Goal: Task Accomplishment & Management: Complete application form

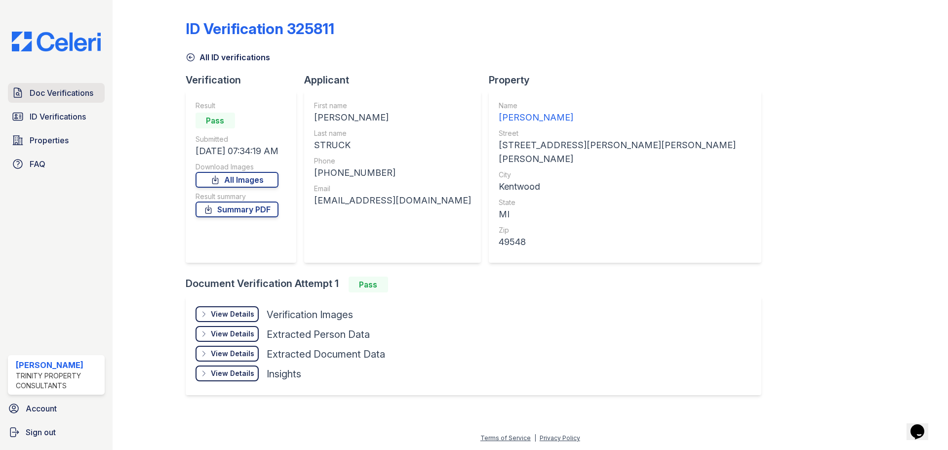
click at [57, 100] on link "Doc Verifications" at bounding box center [56, 93] width 97 height 20
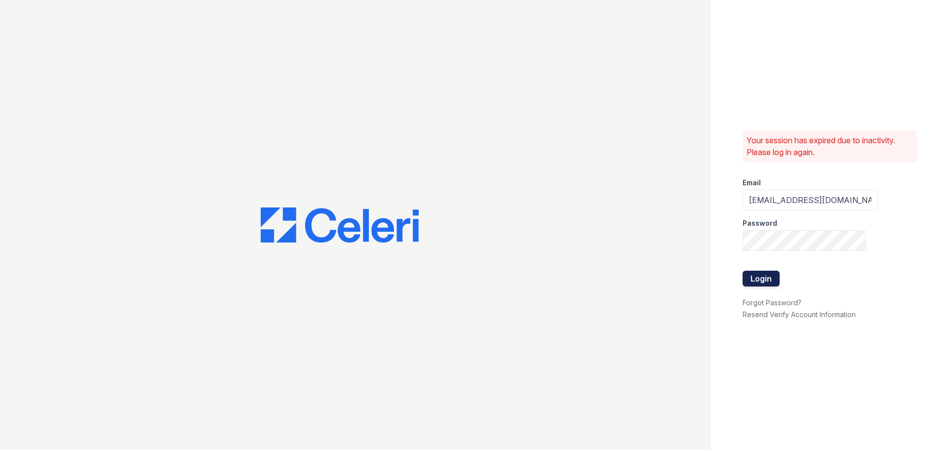
click at [771, 271] on button "Login" at bounding box center [761, 279] width 37 height 16
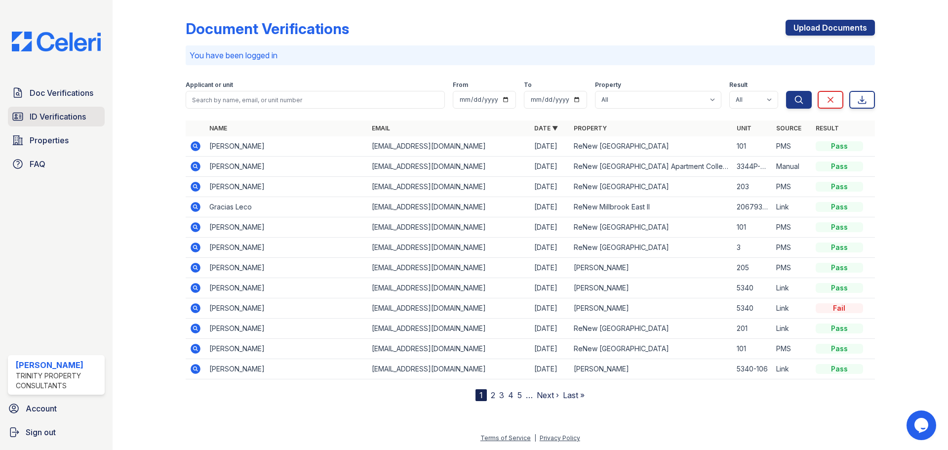
click at [64, 115] on span "ID Verifications" at bounding box center [58, 117] width 56 height 12
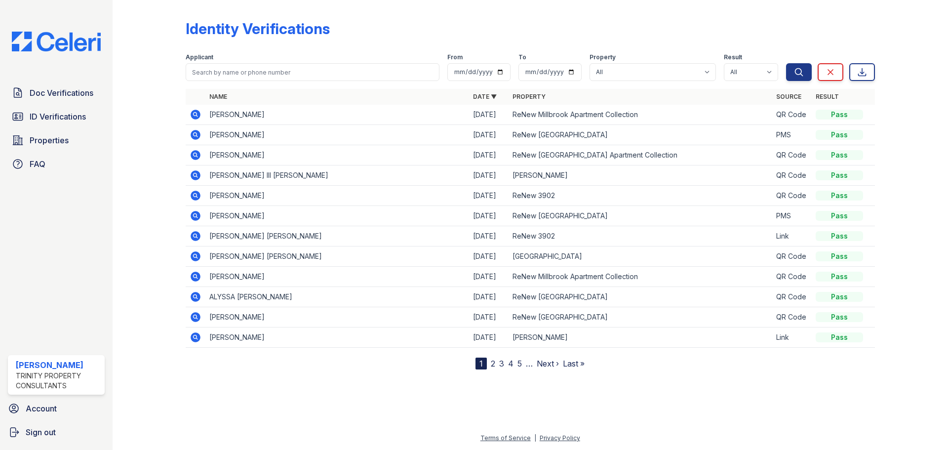
click at [193, 115] on icon at bounding box center [196, 115] width 10 height 10
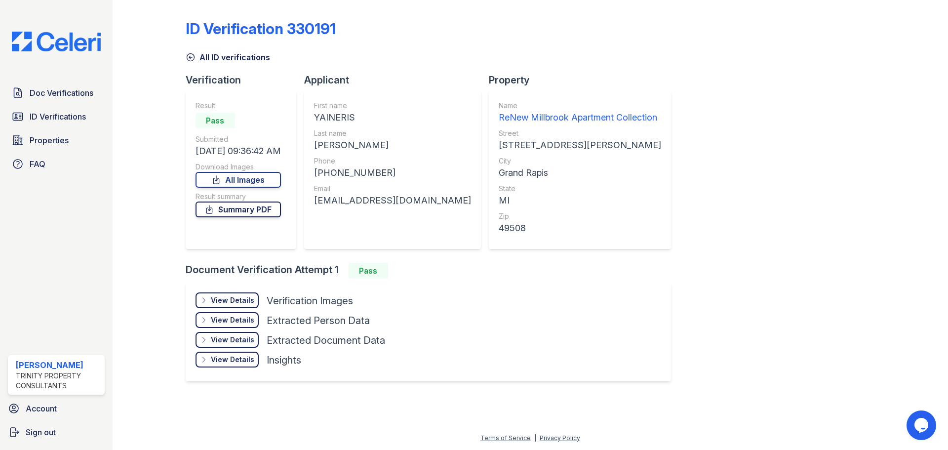
click at [277, 211] on link "Summary PDF" at bounding box center [238, 209] width 85 height 16
click at [244, 180] on link "All Images" at bounding box center [238, 180] width 85 height 16
click at [67, 117] on span "ID Verifications" at bounding box center [58, 117] width 56 height 12
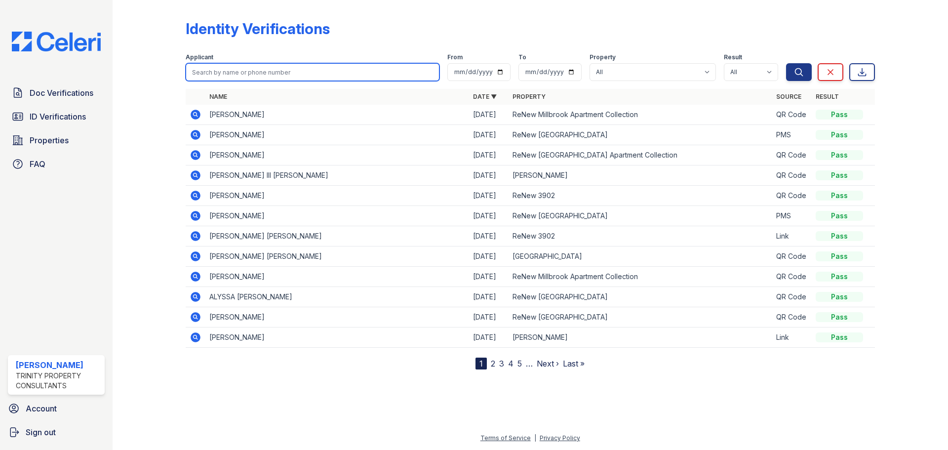
click at [268, 66] on input "search" at bounding box center [313, 72] width 254 height 18
type input "ada"
click at [786, 63] on button "Search" at bounding box center [799, 72] width 26 height 18
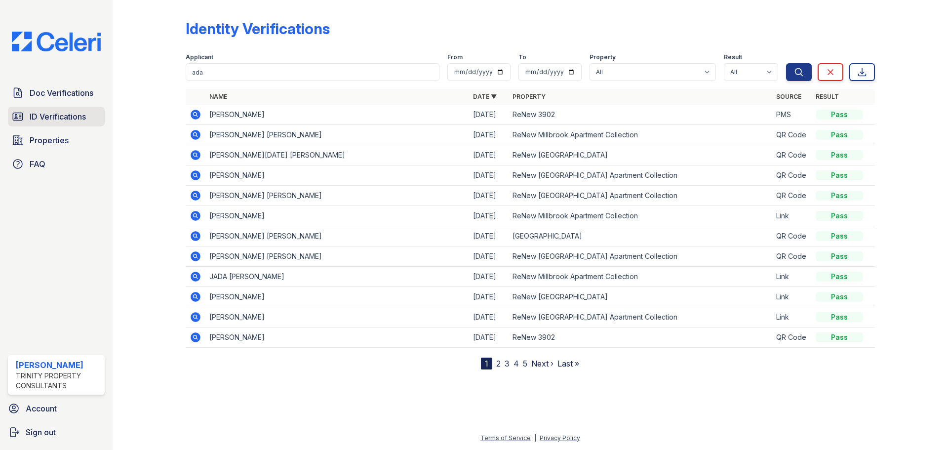
click at [59, 122] on span "ID Verifications" at bounding box center [58, 117] width 56 height 12
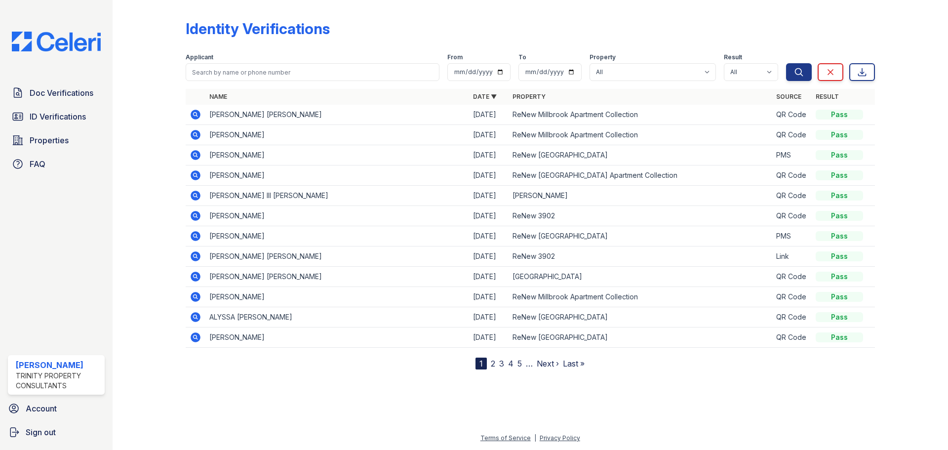
click at [196, 117] on icon at bounding box center [196, 115] width 10 height 10
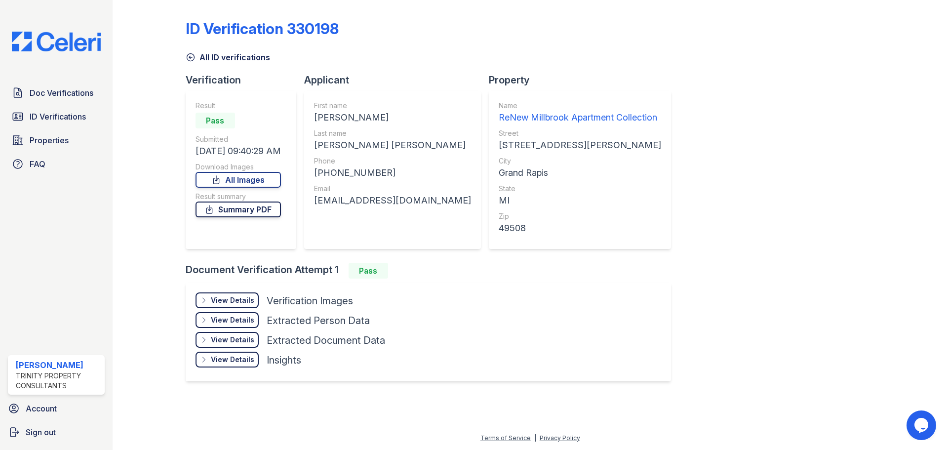
click at [254, 211] on link "Summary PDF" at bounding box center [238, 209] width 85 height 16
click at [263, 180] on link "All Images" at bounding box center [238, 180] width 85 height 16
click at [53, 145] on span "Properties" at bounding box center [49, 140] width 39 height 12
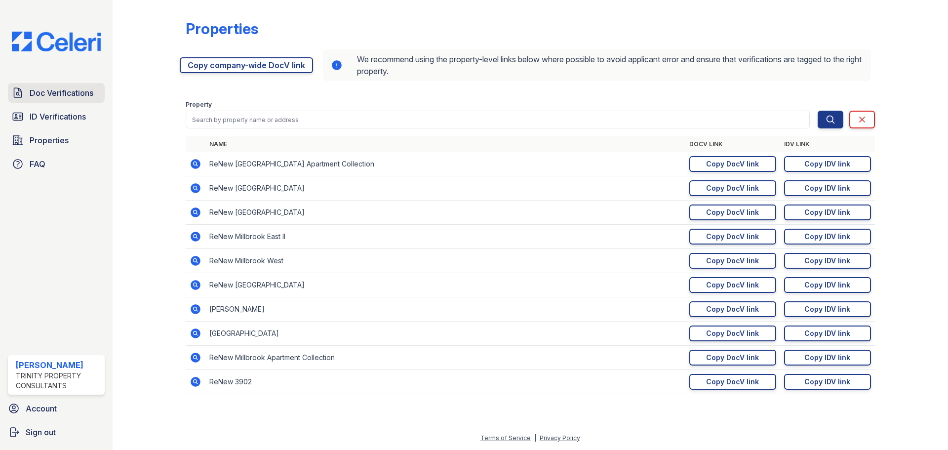
click at [68, 98] on span "Doc Verifications" at bounding box center [62, 93] width 64 height 12
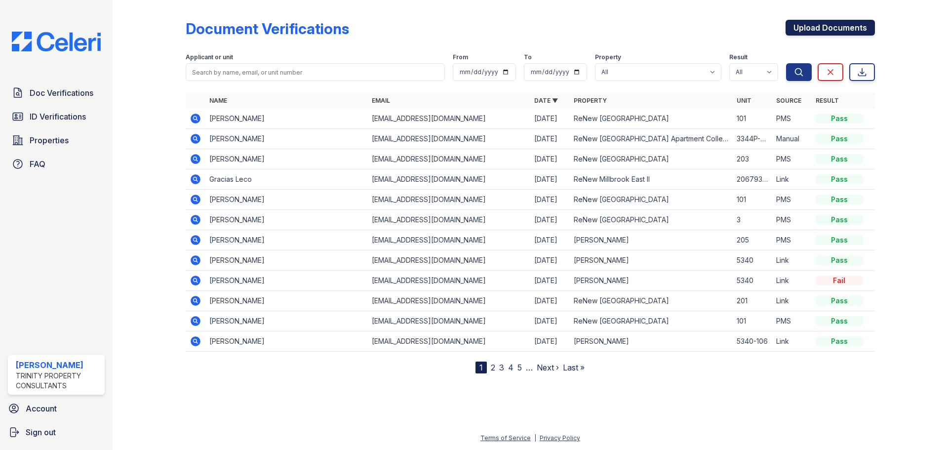
click at [829, 29] on link "Upload Documents" at bounding box center [830, 28] width 89 height 16
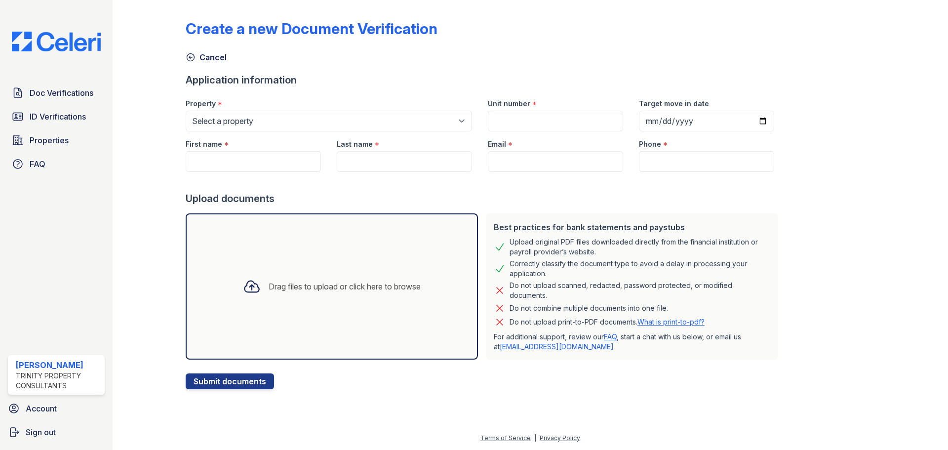
click at [319, 237] on div "Drag files to upload or click here to browse" at bounding box center [332, 286] width 292 height 146
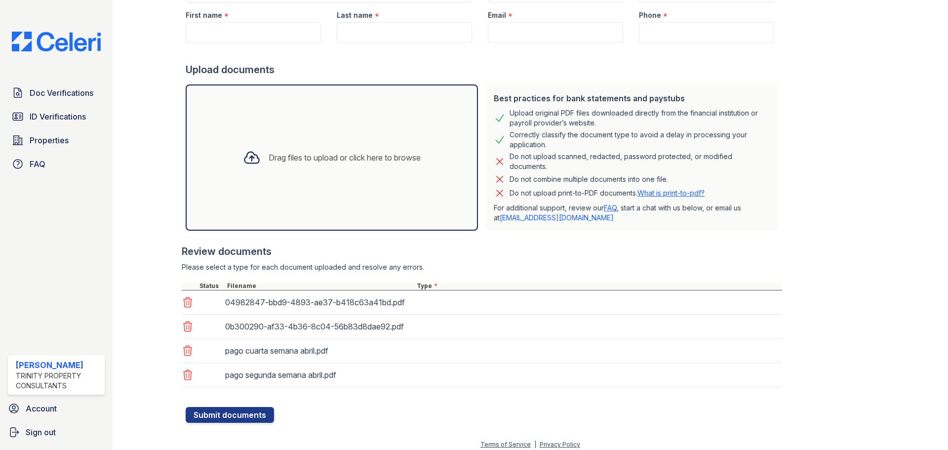
scroll to position [135, 0]
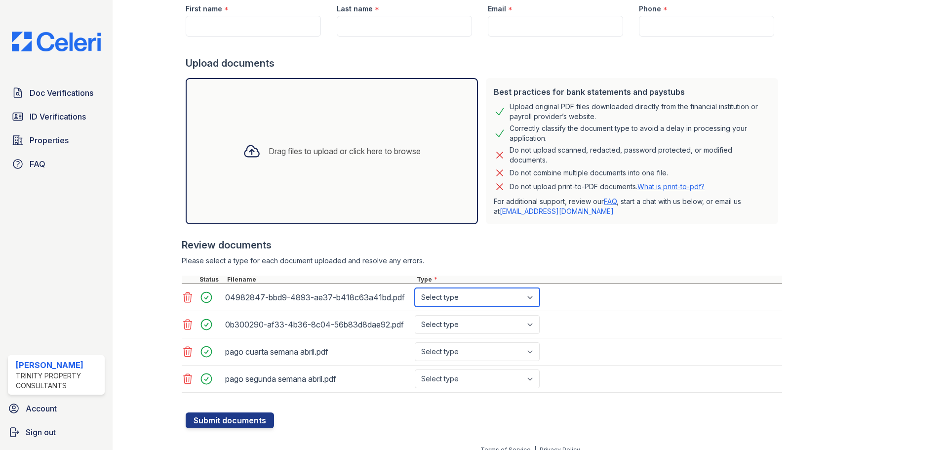
click at [443, 302] on select "Select type Paystub Bank Statement Offer Letter Tax Documents Benefit Award Let…" at bounding box center [477, 297] width 125 height 19
select select "paystub"
click at [415, 288] on select "Select type Paystub Bank Statement Offer Letter Tax Documents Benefit Award Let…" at bounding box center [477, 297] width 125 height 19
click at [459, 328] on select "Select type Paystub Bank Statement Offer Letter Tax Documents Benefit Award Let…" at bounding box center [477, 324] width 125 height 19
select select "paystub"
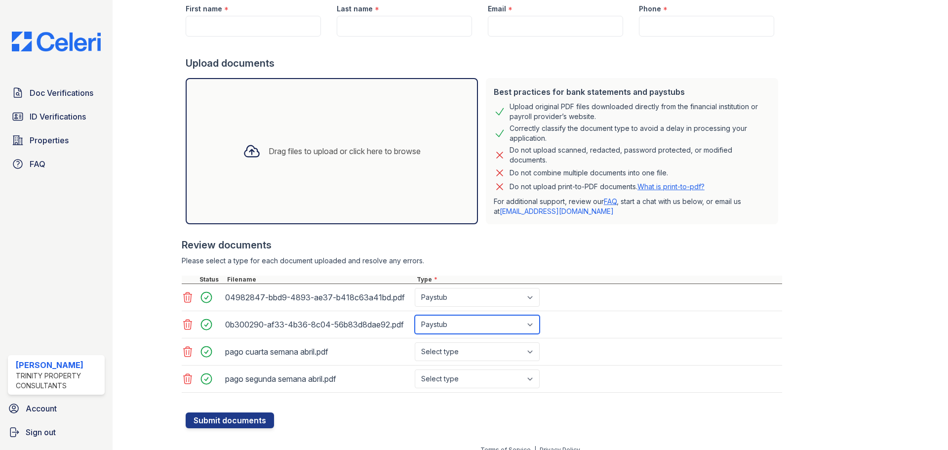
click at [415, 315] on select "Select type Paystub Bank Statement Offer Letter Tax Documents Benefit Award Let…" at bounding box center [477, 324] width 125 height 19
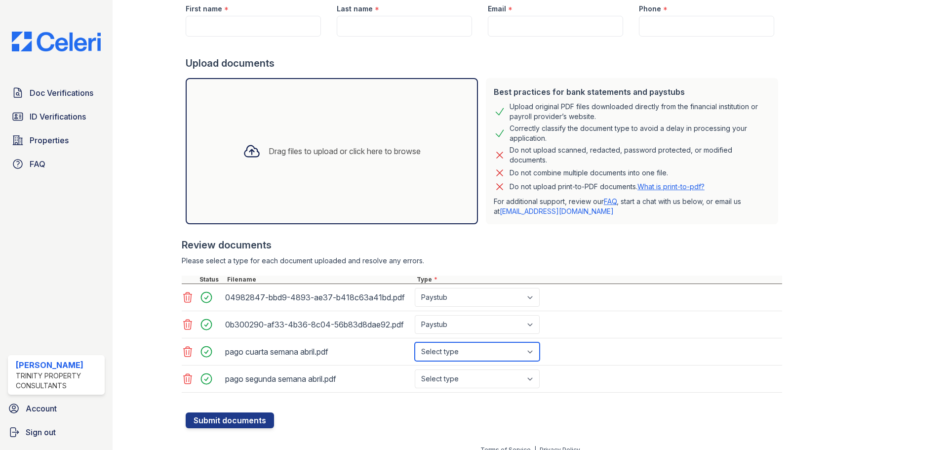
click at [461, 356] on select "Select type Paystub Bank Statement Offer Letter Tax Documents Benefit Award Let…" at bounding box center [477, 351] width 125 height 19
select select "paystub"
click at [415, 342] on select "Select type Paystub Bank Statement Offer Letter Tax Documents Benefit Award Let…" at bounding box center [477, 351] width 125 height 19
click at [464, 383] on select "Select type Paystub Bank Statement Offer Letter Tax Documents Benefit Award Let…" at bounding box center [477, 378] width 125 height 19
select select "paystub"
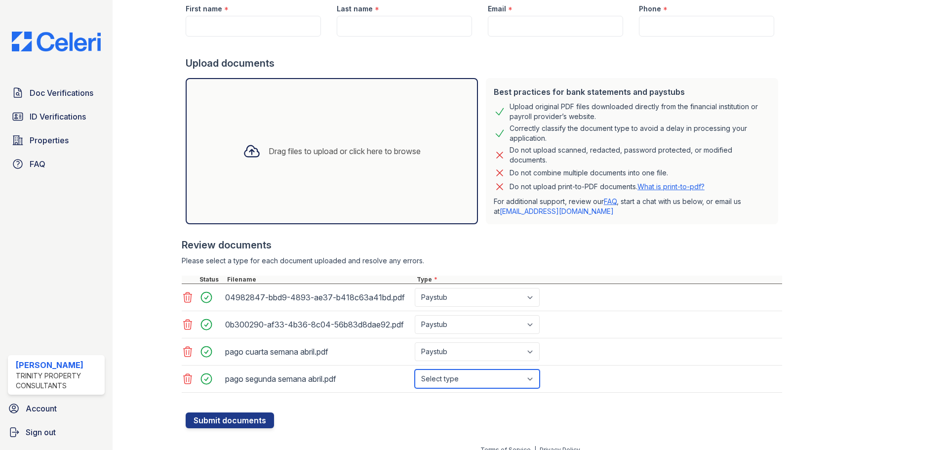
click at [415, 369] on select "Select type Paystub Bank Statement Offer Letter Tax Documents Benefit Award Let…" at bounding box center [477, 378] width 125 height 19
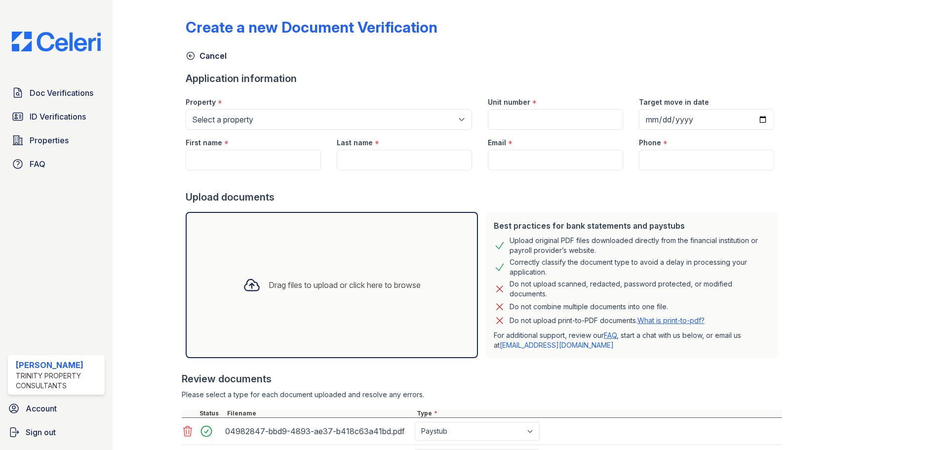
scroll to position [0, 0]
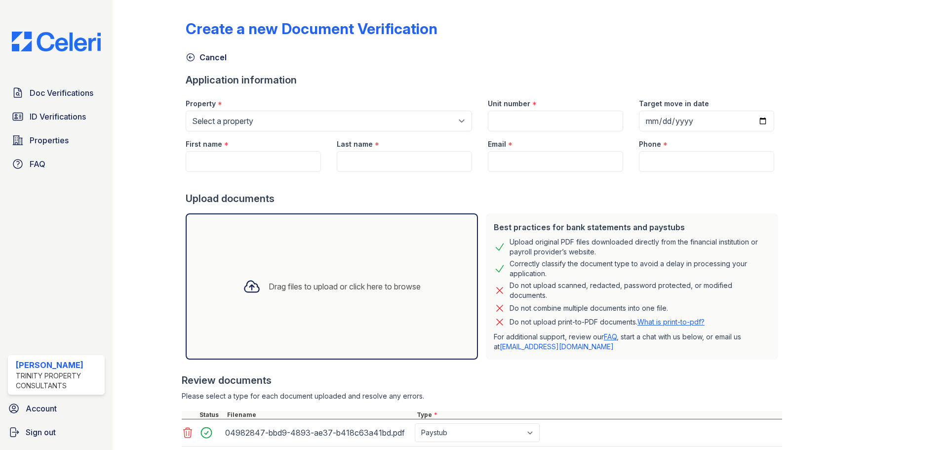
click at [336, 106] on div "Property *" at bounding box center [329, 101] width 286 height 20
click at [336, 116] on select "Select a property ReNew 3902 ReNew Kentwood ReNew Millbrook Apartment Collectio…" at bounding box center [329, 121] width 286 height 21
select select "109"
click at [186, 111] on select "Select a property ReNew 3902 ReNew Kentwood ReNew Millbrook Apartment Collectio…" at bounding box center [329, 121] width 286 height 21
click at [264, 156] on input "First name" at bounding box center [253, 161] width 135 height 21
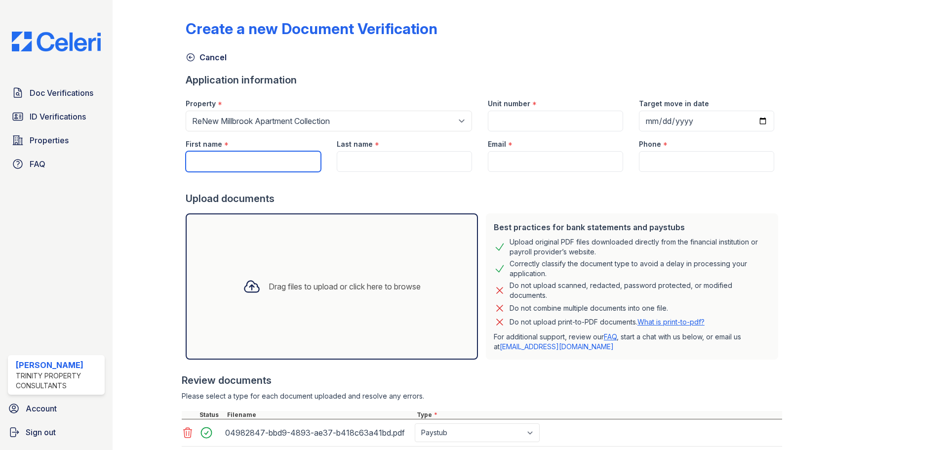
paste input "Adalberto"
type input "Adalberto"
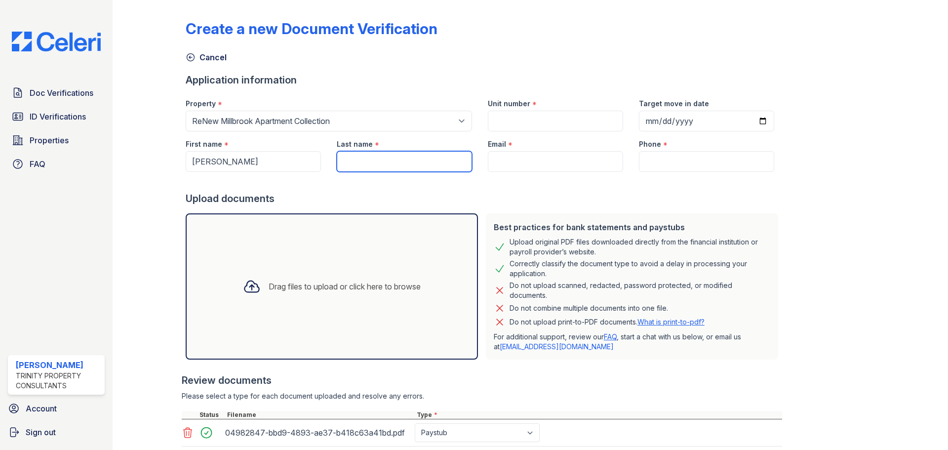
click at [371, 160] on input "Last name" at bounding box center [404, 161] width 135 height 21
paste input "Lamothe Pellicier"
type input "Lamothe Pellicier"
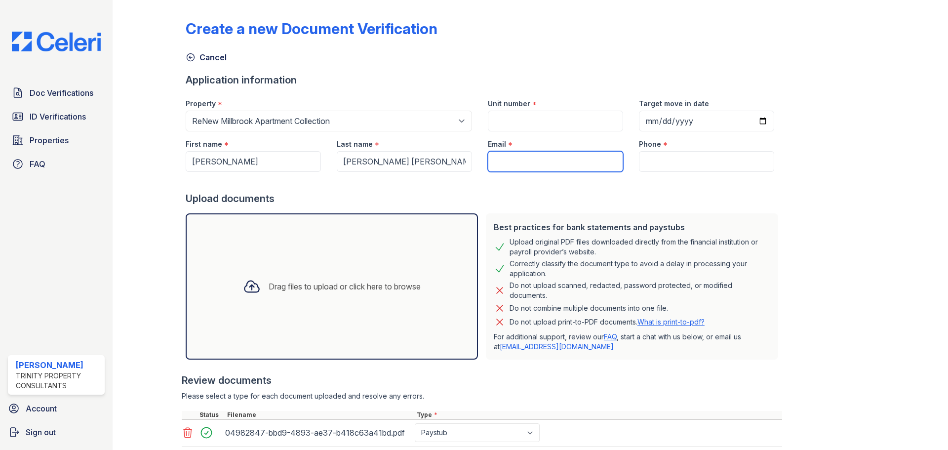
click at [501, 155] on input "Email" at bounding box center [555, 161] width 135 height 21
paste input "adalbertolp86@gmail.com"
type input "adalbertolp86@gmail.com"
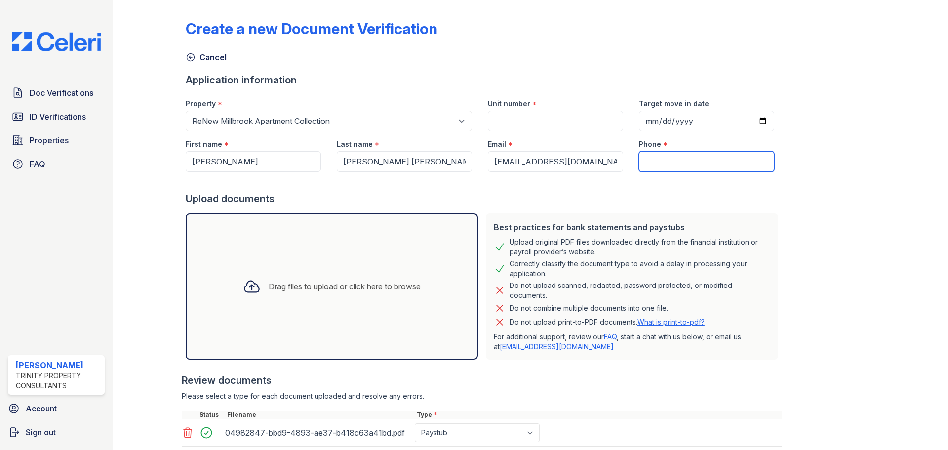
click at [666, 156] on input "Phone" at bounding box center [706, 161] width 135 height 21
paste input "(616) 377-6671"
type input "(616) 377-6671"
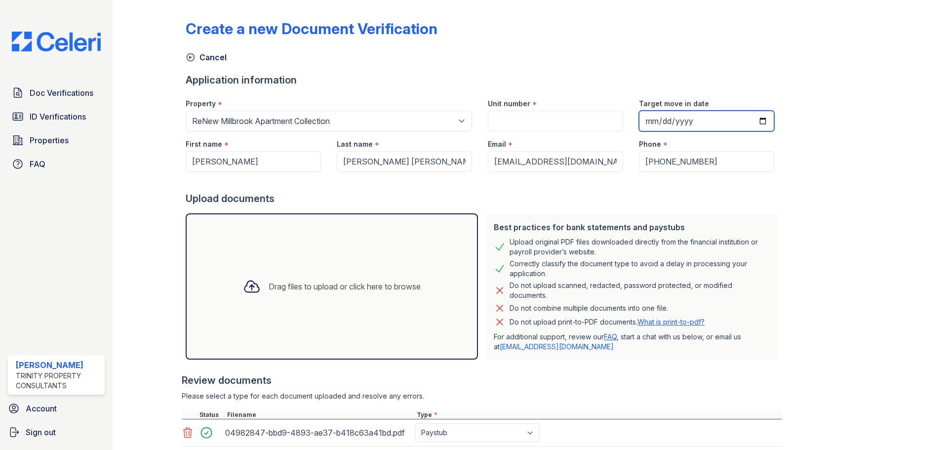
click at [747, 122] on input "Target move in date" at bounding box center [706, 121] width 135 height 21
click at [751, 118] on input "2025-11-11" at bounding box center [706, 121] width 135 height 21
type input "2025-11-05"
click at [553, 123] on input "Unit number" at bounding box center [555, 121] width 135 height 21
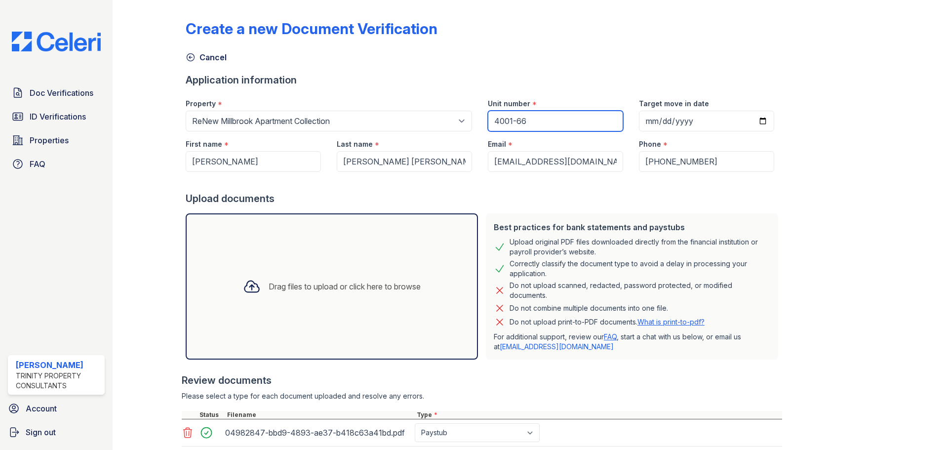
type input "4001-66"
click at [683, 74] on div "Application information" at bounding box center [484, 80] width 596 height 14
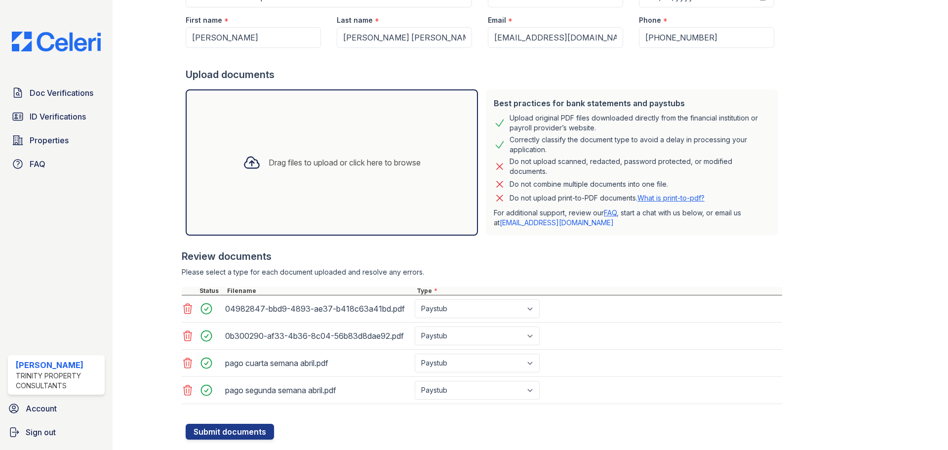
scroll to position [147, 0]
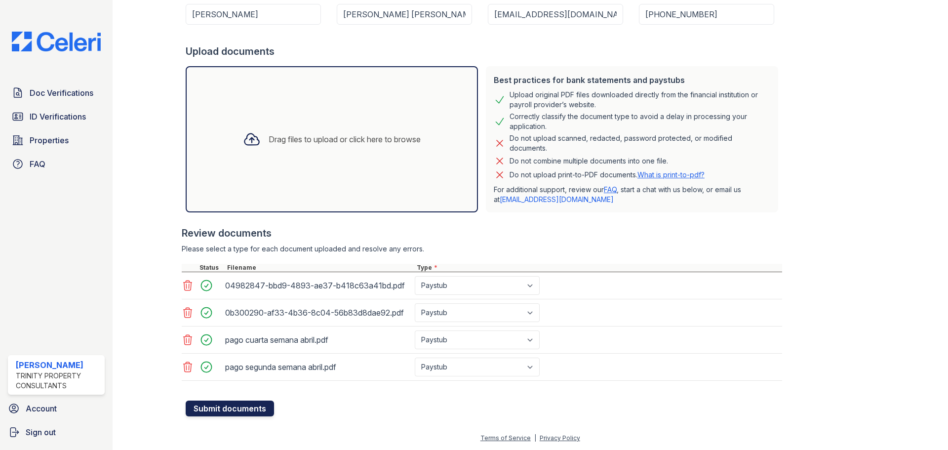
click at [236, 405] on button "Submit documents" at bounding box center [230, 408] width 88 height 16
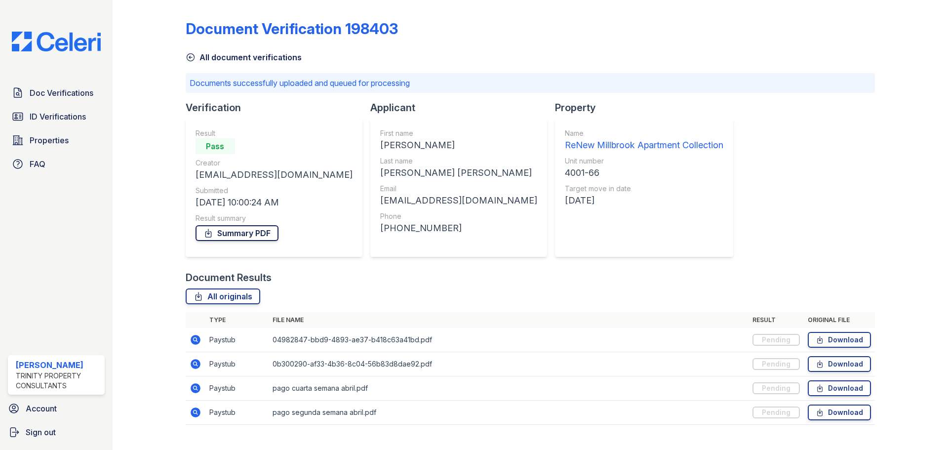
click at [265, 232] on link "Summary PDF" at bounding box center [237, 233] width 83 height 16
